Goal: Information Seeking & Learning: Learn about a topic

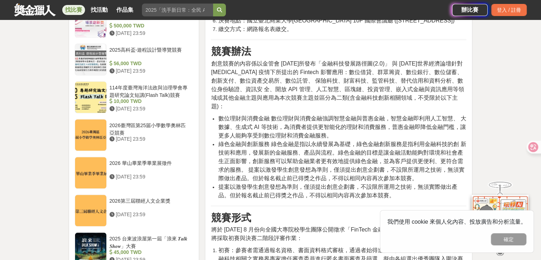
scroll to position [712, 0]
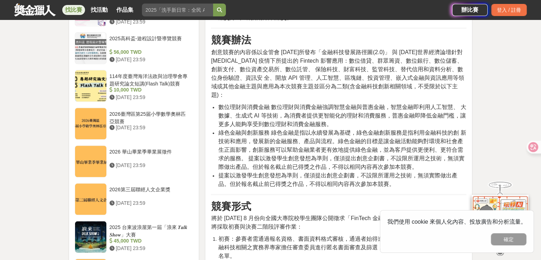
click at [345, 98] on span "創意競賽的內容係以金管會 [DATE]所發布「金融科技發展路徑圖(2.0)」 與 [DATE]世界經濟論壇針對 [MEDICAL_DATA] 疫情下所提出的 …" at bounding box center [337, 73] width 253 height 49
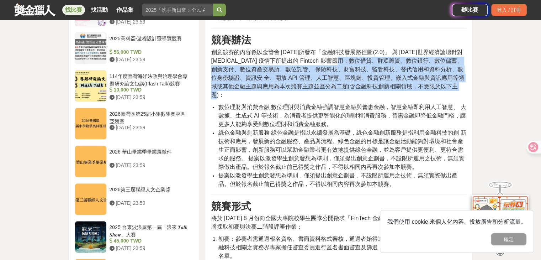
drag, startPoint x: 341, startPoint y: 173, endPoint x: 460, endPoint y: 197, distance: 121.3
click at [460, 98] on span "創意競賽的內容係以金管會 [DATE]所發布「金融科技發展路徑圖(2.0)」 與 [DATE]世界經濟論壇針對 [MEDICAL_DATA] 疫情下所提出的 …" at bounding box center [337, 73] width 253 height 49
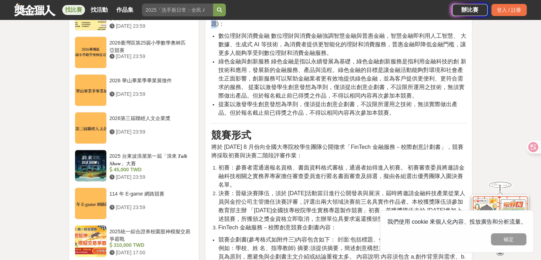
scroll to position [819, 0]
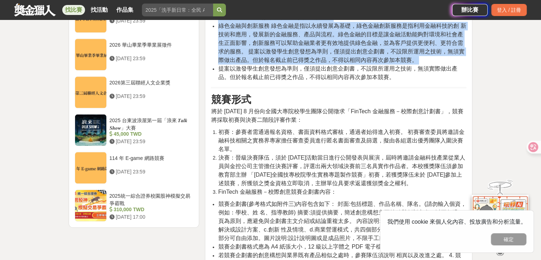
drag, startPoint x: 401, startPoint y: 185, endPoint x: 218, endPoint y: 168, distance: 184.1
click at [218, 168] on div "活動簡介 活動主題 以數位理財與消費金融，綠色金融與創新服務二類等金融科技相關主題。 參賽資格 114 學年度為在校生之全國大專院校學生，皆可組隊報名參加。參…" at bounding box center [339, 185] width 256 height 1516
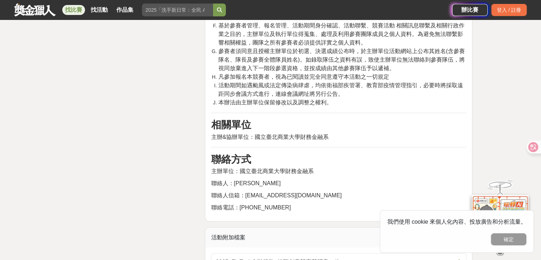
scroll to position [1566, 0]
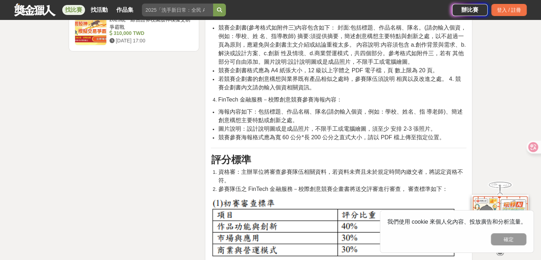
scroll to position [1032, 0]
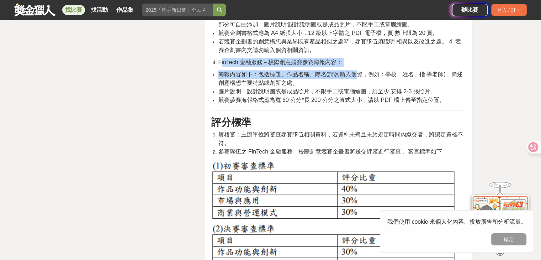
drag, startPoint x: 220, startPoint y: 163, endPoint x: 359, endPoint y: 170, distance: 138.6
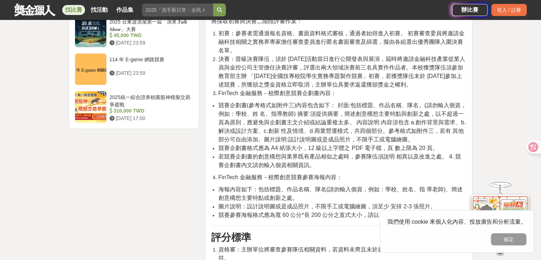
scroll to position [961, 0]
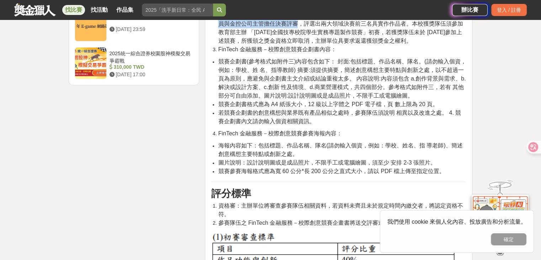
drag, startPoint x: 276, startPoint y: 121, endPoint x: 307, endPoint y: 118, distance: 30.5
click at [307, 44] on span "決賽：晉級決賽隊伍，須於 [DATE]活動當日進行公開發表與展演，屆時將邀請金融科技產業從業人員與金控公司主管擔任決賽評審，評選出兩大領域決賽前三名具實作作品…" at bounding box center [341, 28] width 247 height 32
drag, startPoint x: 235, startPoint y: 117, endPoint x: 330, endPoint y: 124, distance: 95.6
click at [330, 44] on span "決賽：晉級決賽隊伍，須於 [DATE]活動當日進行公開發表與展演，屆時將邀請金融科技產業從業人員與金控公司主管擔任決賽評審，評選出兩大領域決賽前三名具實作作品…" at bounding box center [341, 28] width 247 height 32
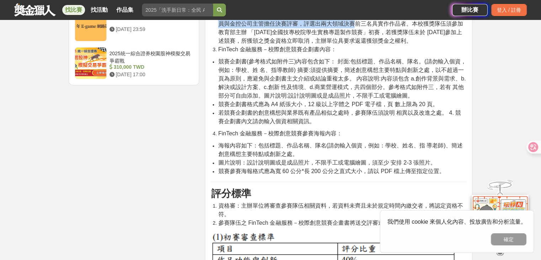
click at [335, 44] on span "決賽：晉級決賽隊伍，須於 [DATE]活動當日進行公開發表與展演，屆時將邀請金融科技產業從業人員與金控公司主管擔任決賽評審，評選出兩大領域決賽前三名具實作作品…" at bounding box center [341, 28] width 247 height 32
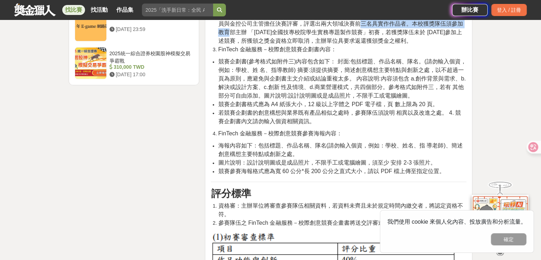
drag, startPoint x: 339, startPoint y: 123, endPoint x: 452, endPoint y: 124, distance: 113.2
click at [452, 44] on span "決賽：晉級決賽隊伍，須於 [DATE]活動當日進行公開發表與展演，屆時將邀請金融科技產業從業人員與金控公司主管擔任決賽評審，評選出兩大領域決賽前三名具實作作品…" at bounding box center [341, 28] width 247 height 32
click at [334, 44] on span "決賽：晉級決賽隊伍，須於 [DATE]活動當日進行公開發表與展演，屆時將邀請金融科技產業從業人員與金控公司主管擔任決賽評審，評選出兩大領域決賽前三名具實作作品…" at bounding box center [341, 28] width 247 height 32
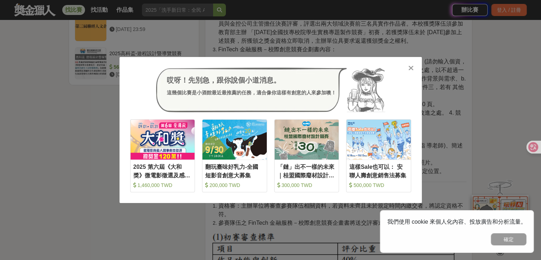
click at [415, 68] on div "哎呀！先別急，跟你說個小道消息。 這幾個比賽是小酒館最近最推薦的任務，適合像你這樣有創意的人來參加噢！ 收藏 2025 第六屆《大和獎》微電影徵選及感人實事分…" at bounding box center [271, 130] width 303 height 146
click at [407, 70] on div "哎呀！先別急，跟你說個小道消息。 這幾個比賽是小酒館最近最推薦的任務，適合像你這樣有創意的人來參加噢！" at bounding box center [270, 90] width 281 height 45
click at [409, 68] on icon at bounding box center [411, 67] width 5 height 7
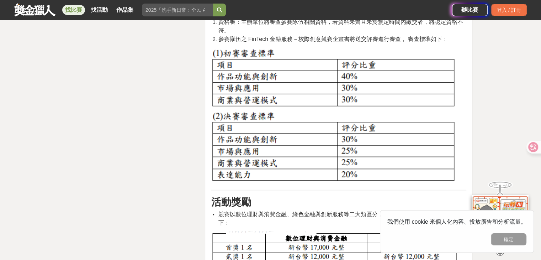
scroll to position [1139, 0]
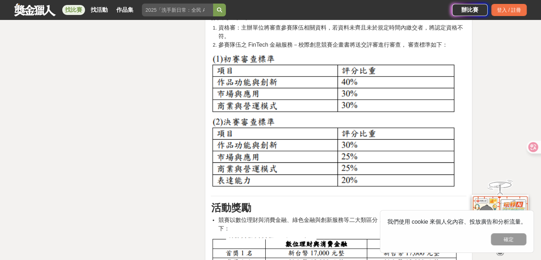
drag, startPoint x: 454, startPoint y: 145, endPoint x: 201, endPoint y: 57, distance: 268.0
click at [201, 57] on div "時間走期 投稿中 徵件期間 [DATE] 00:00 至 [DATE] 23:59 主辦單位 國立臺北商業大學財務金融系 協辦/執行： 國立臺北商業大學財務金…" at bounding box center [271, 16] width 410 height 1916
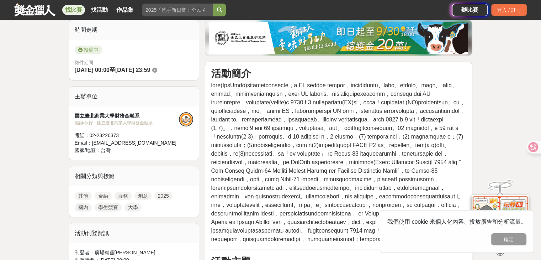
scroll to position [71, 0]
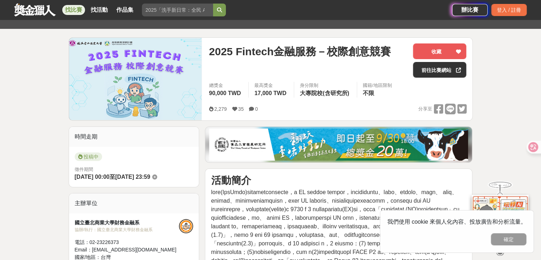
click at [346, 101] on div "總獎金 90,000 TWD 最高獎金 17,000 TWD 身分限制 大專院校(含研究所) 國籍/地區限制 不限" at bounding box center [337, 92] width 269 height 20
drag, startPoint x: 257, startPoint y: 93, endPoint x: 277, endPoint y: 96, distance: 19.9
click at [277, 96] on span "17,000 TWD" at bounding box center [271, 93] width 32 height 6
click at [274, 100] on div "總獎金 90,000 TWD 最高獎金 17,000 TWD 身分限制 大專院校(含研究所) 國籍/地區限制 不限" at bounding box center [337, 92] width 269 height 20
drag, startPoint x: 256, startPoint y: 94, endPoint x: 275, endPoint y: 94, distance: 18.5
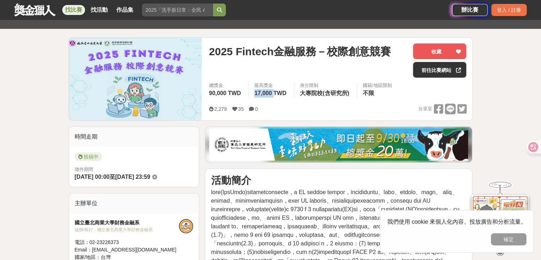
click at [275, 94] on span "17,000 TWD" at bounding box center [271, 93] width 32 height 6
click at [271, 98] on div "總獎金 90,000 TWD 最高獎金 17,000 TWD 身分限制 大專院校(含研究所) 國籍/地區限制 不限" at bounding box center [337, 92] width 269 height 20
drag, startPoint x: 272, startPoint y: 95, endPoint x: 204, endPoint y: 92, distance: 68.4
click at [204, 92] on div "總獎金 90,000 TWD 最高獎金 17,000 TWD 身分限制 大專院校(含研究所) 國籍/地區限制 不限" at bounding box center [337, 92] width 269 height 20
click at [228, 94] on span "90,000 TWD" at bounding box center [225, 93] width 32 height 6
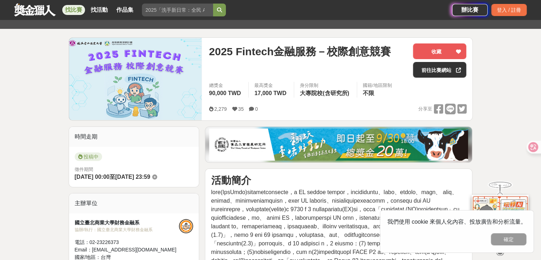
click at [312, 86] on div "身分限制" at bounding box center [325, 85] width 51 height 7
click at [315, 91] on span "大專院校(含研究所)" at bounding box center [324, 93] width 49 height 6
click at [293, 104] on div "2,279 35 0 分享至" at bounding box center [338, 109] width 258 height 11
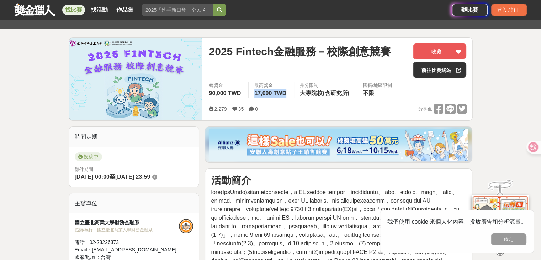
drag, startPoint x: 251, startPoint y: 93, endPoint x: 290, endPoint y: 96, distance: 38.9
click at [290, 96] on div "最高獎金 17,000 TWD" at bounding box center [271, 90] width 46 height 16
